Goal: Information Seeking & Learning: Learn about a topic

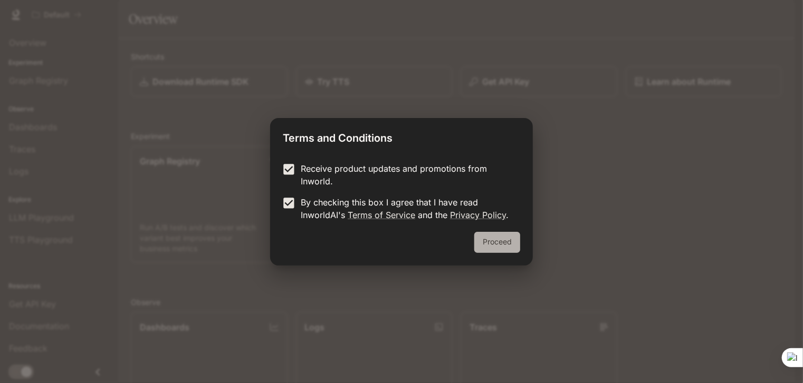
click at [494, 247] on button "Proceed" at bounding box center [497, 242] width 46 height 21
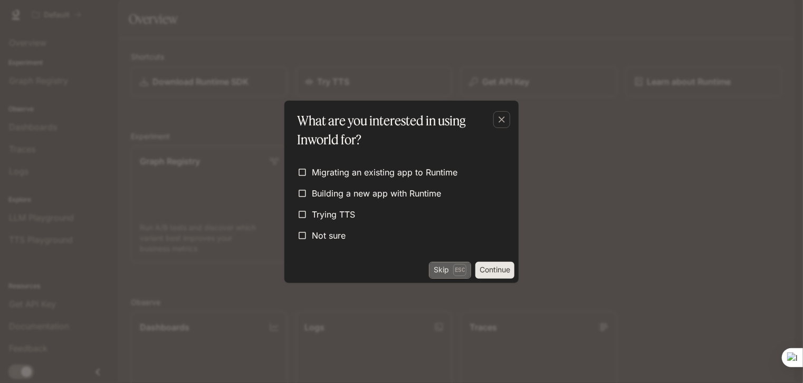
click at [445, 268] on button "Skip Esc" at bounding box center [450, 270] width 42 height 17
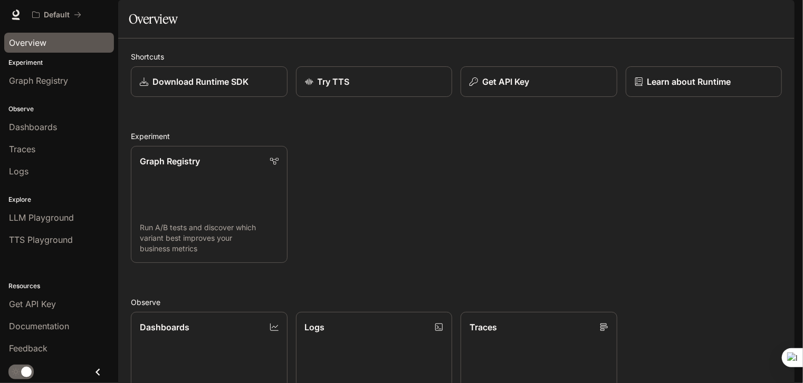
click at [48, 45] on div "Overview" at bounding box center [59, 42] width 100 height 13
click at [687, 88] on p "Learn about Runtime" at bounding box center [688, 81] width 85 height 13
